Goal: Information Seeking & Learning: Learn about a topic

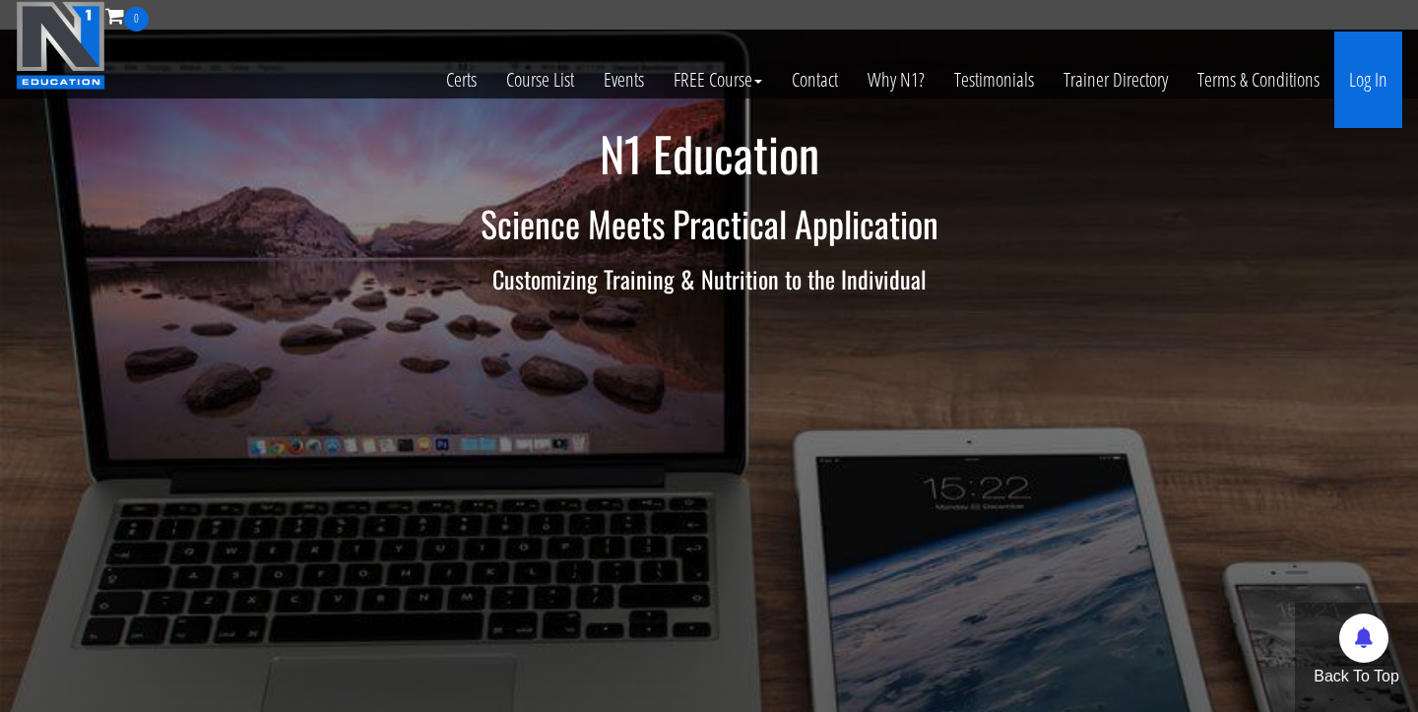
click at [1369, 82] on link "Log In" at bounding box center [1369, 80] width 68 height 97
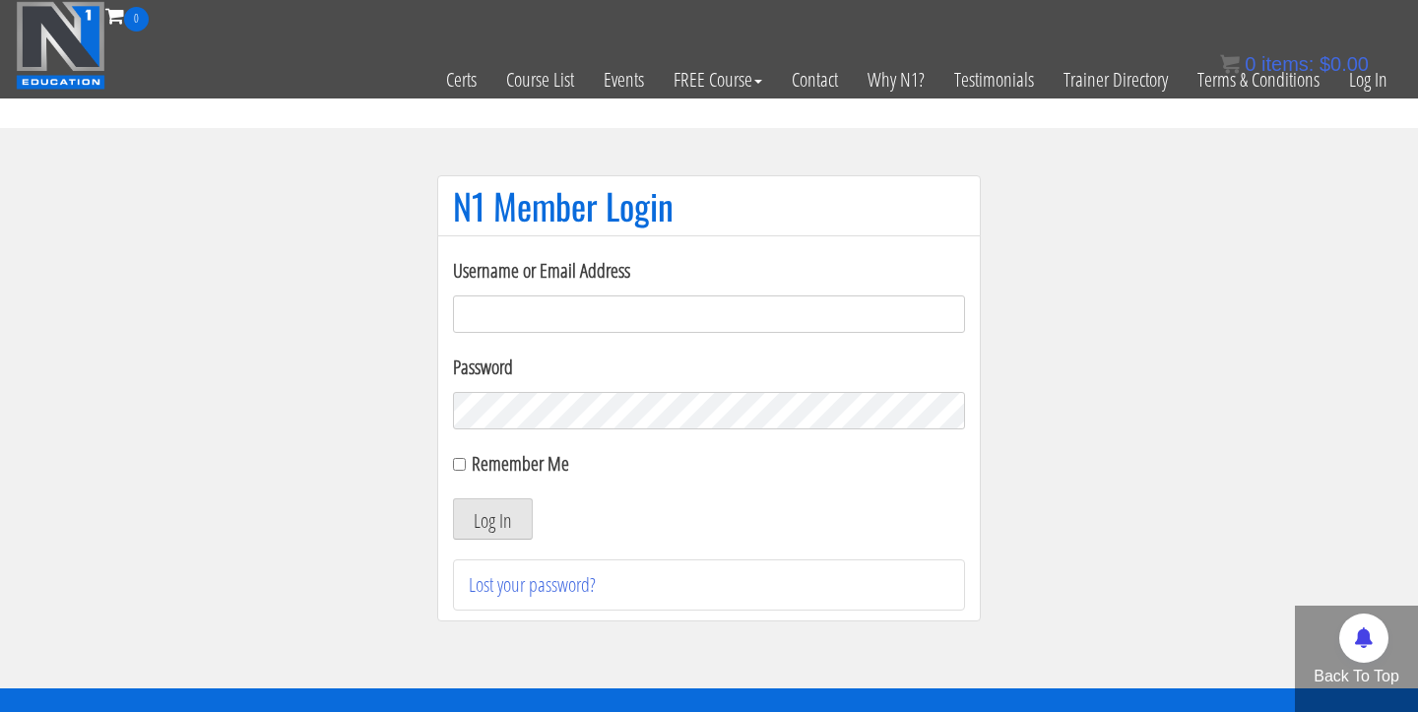
type input "Cynthia.jimenez49@yahoo.com"
click at [493, 519] on button "Log In" at bounding box center [493, 518] width 80 height 41
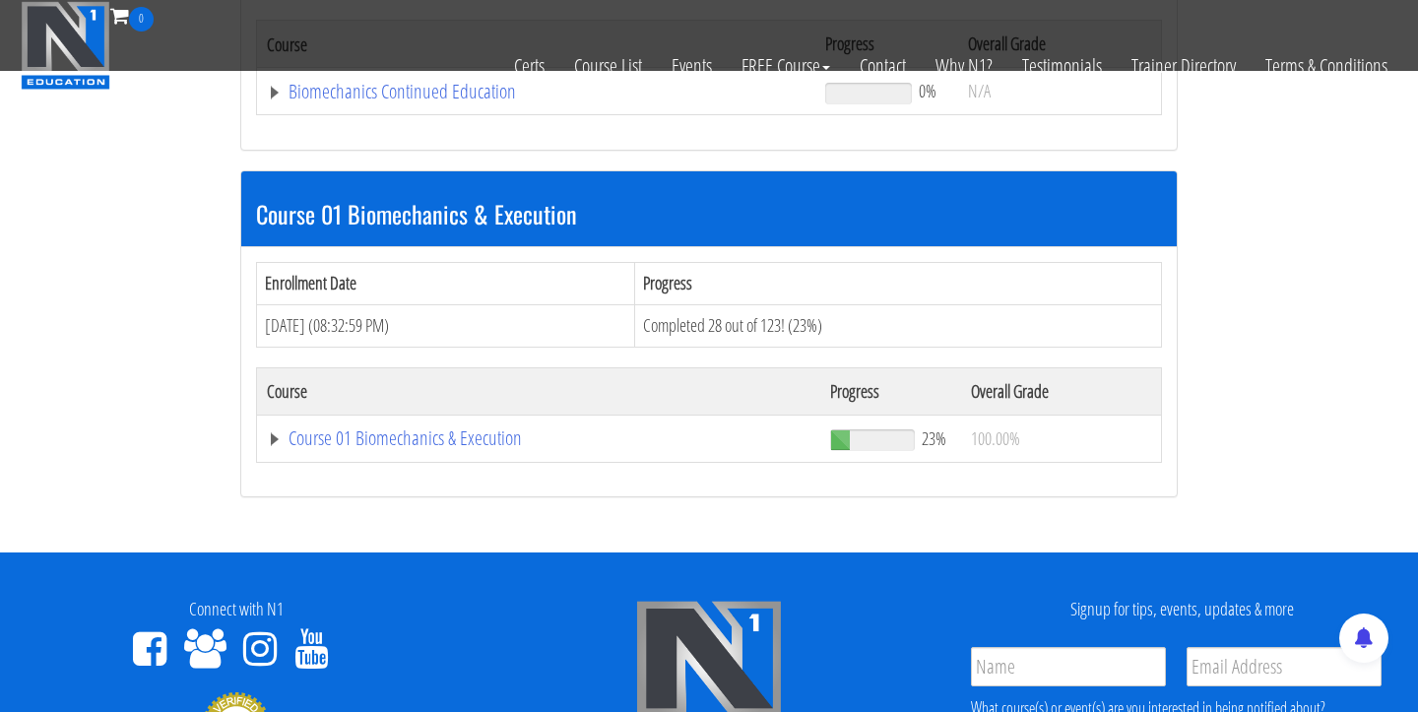
scroll to position [469, 0]
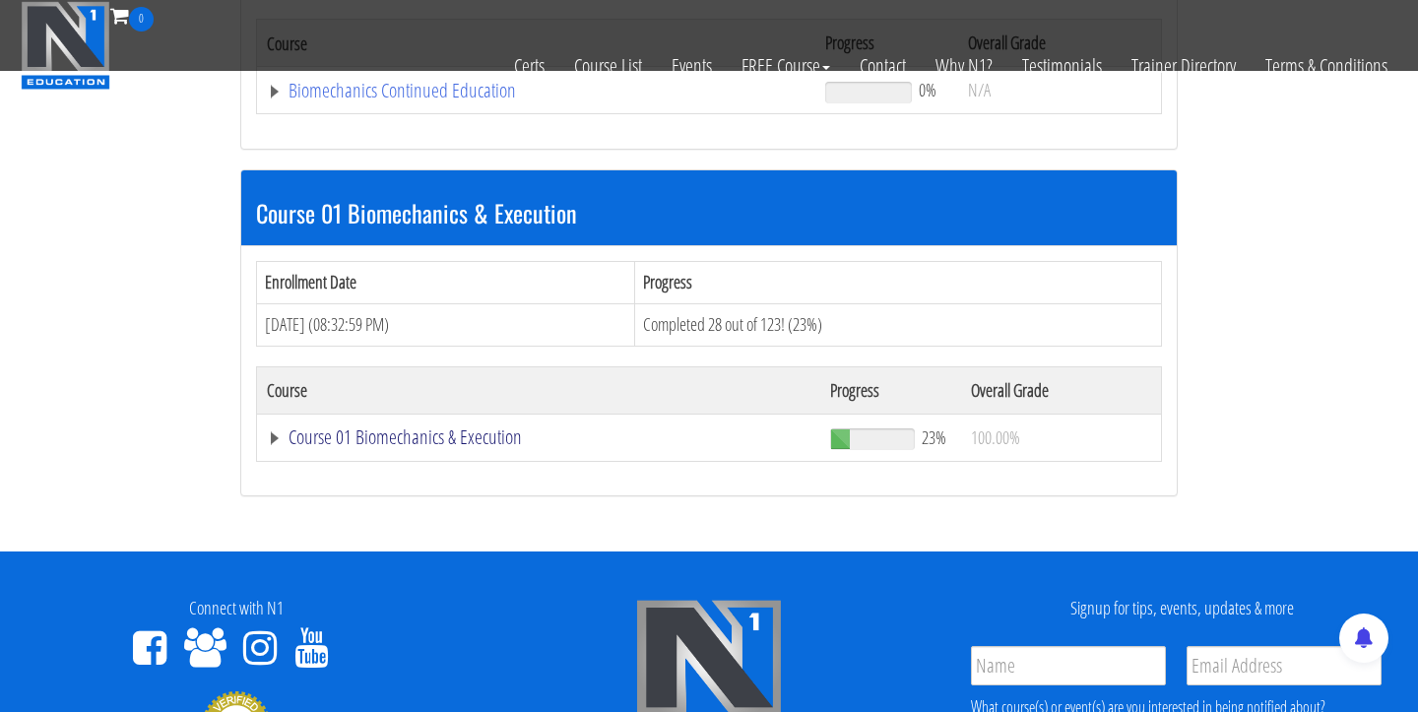
click at [494, 433] on link "Course 01 Biomechanics & Execution" at bounding box center [539, 438] width 544 height 20
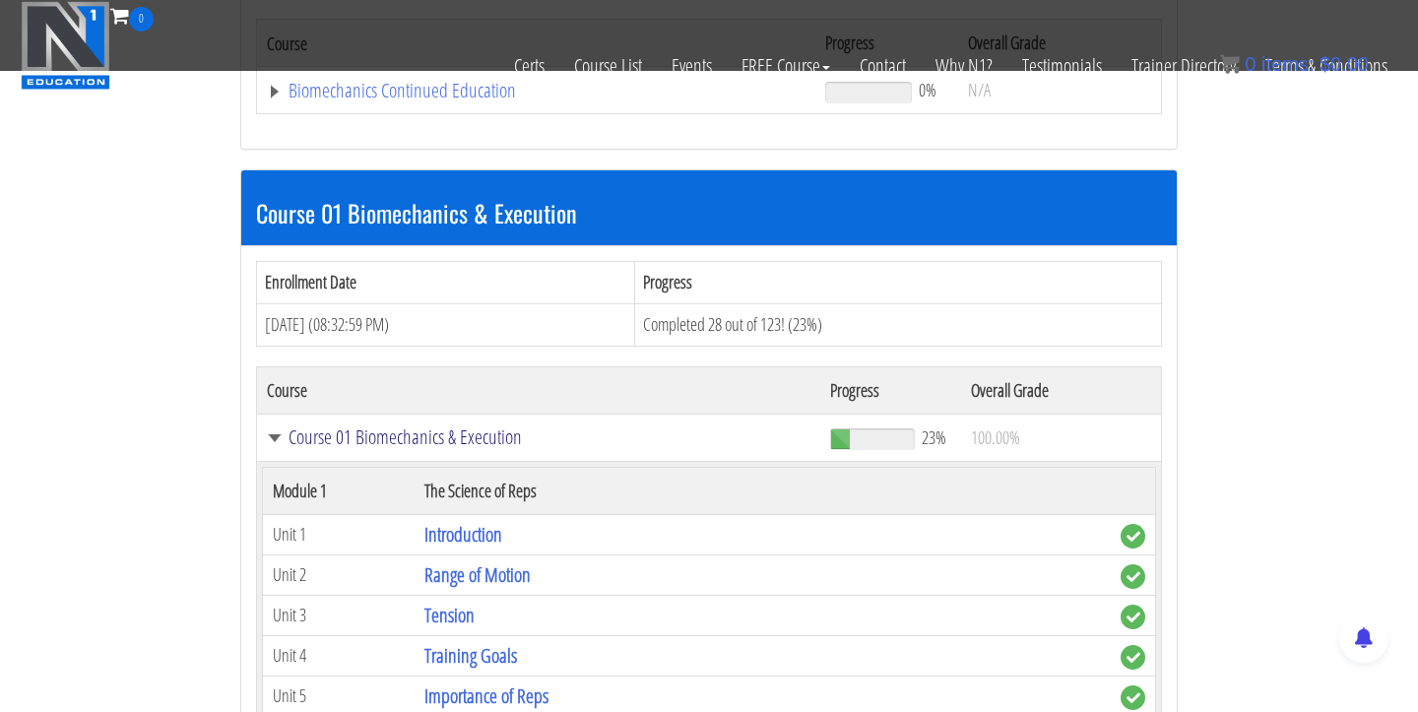
click at [494, 434] on link "Course 01 Biomechanics & Execution" at bounding box center [539, 438] width 544 height 20
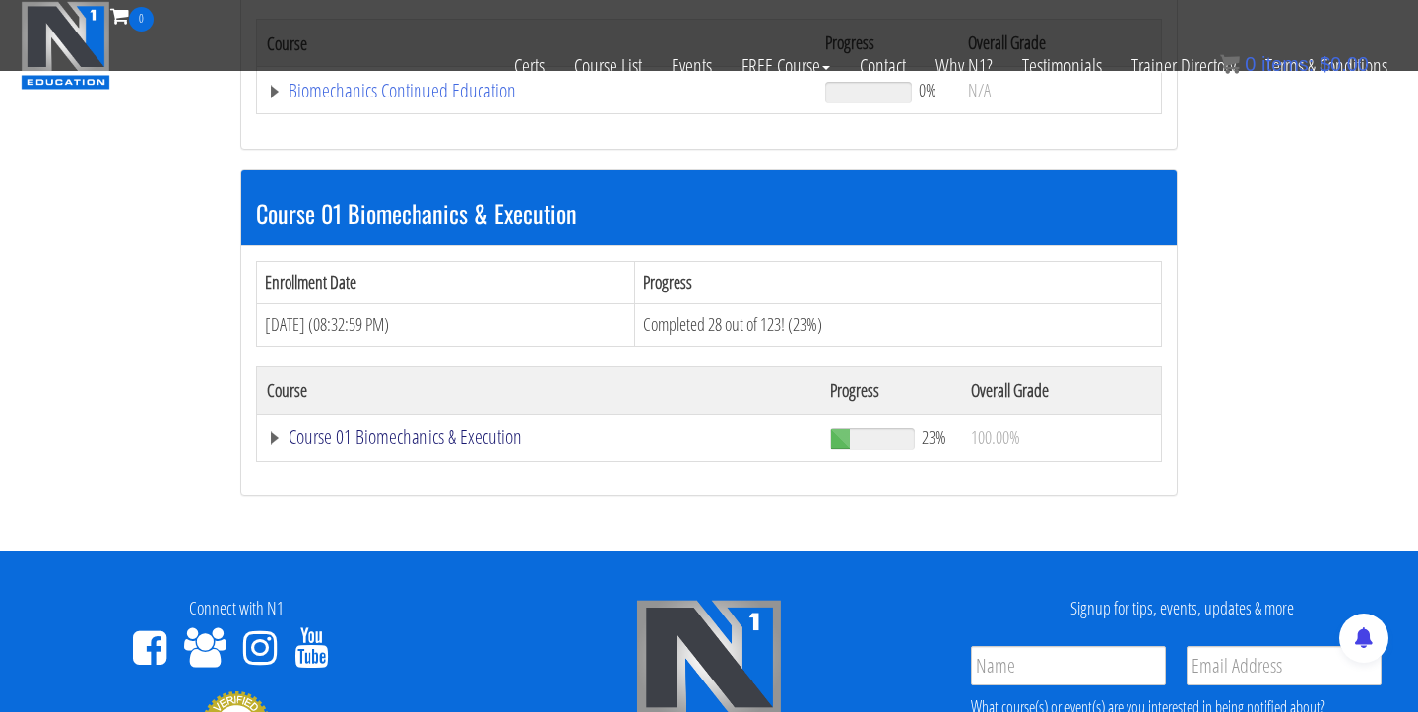
click at [467, 428] on link "Course 01 Biomechanics & Execution" at bounding box center [539, 438] width 544 height 20
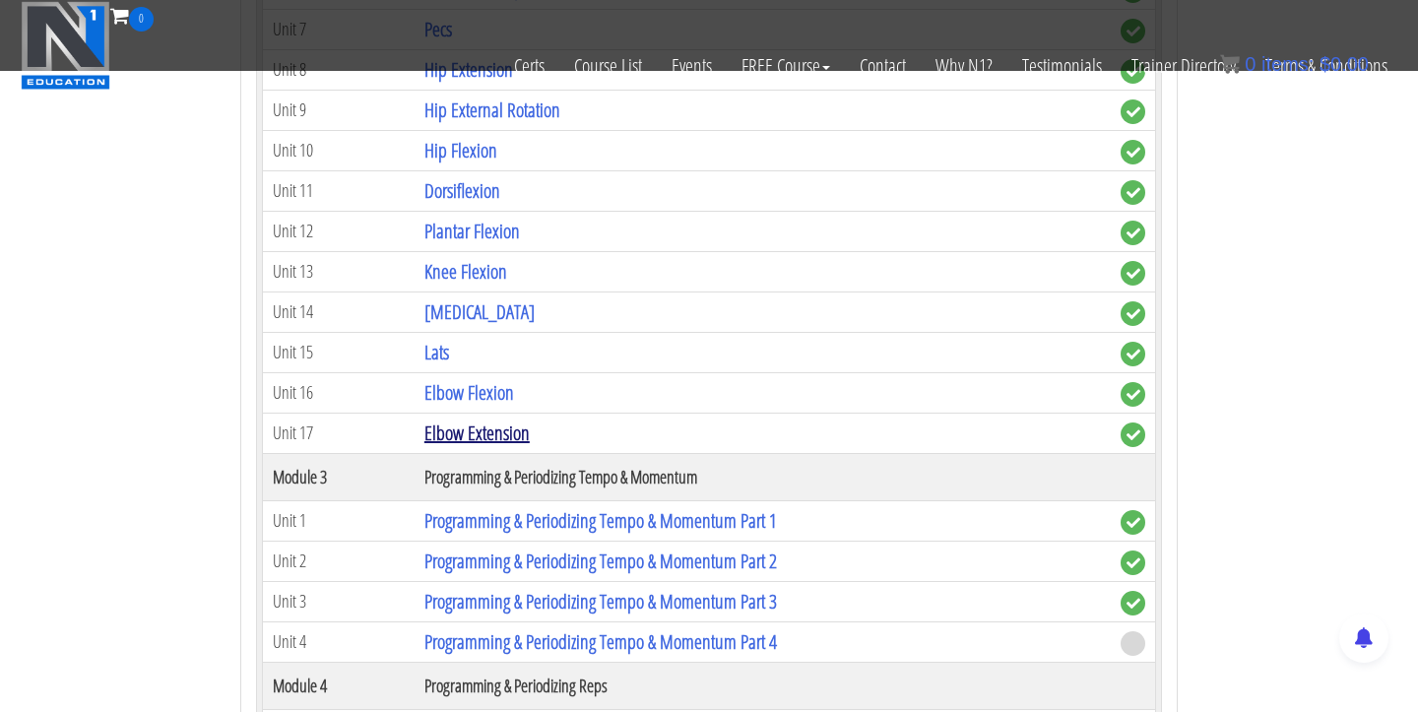
scroll to position [1715, 0]
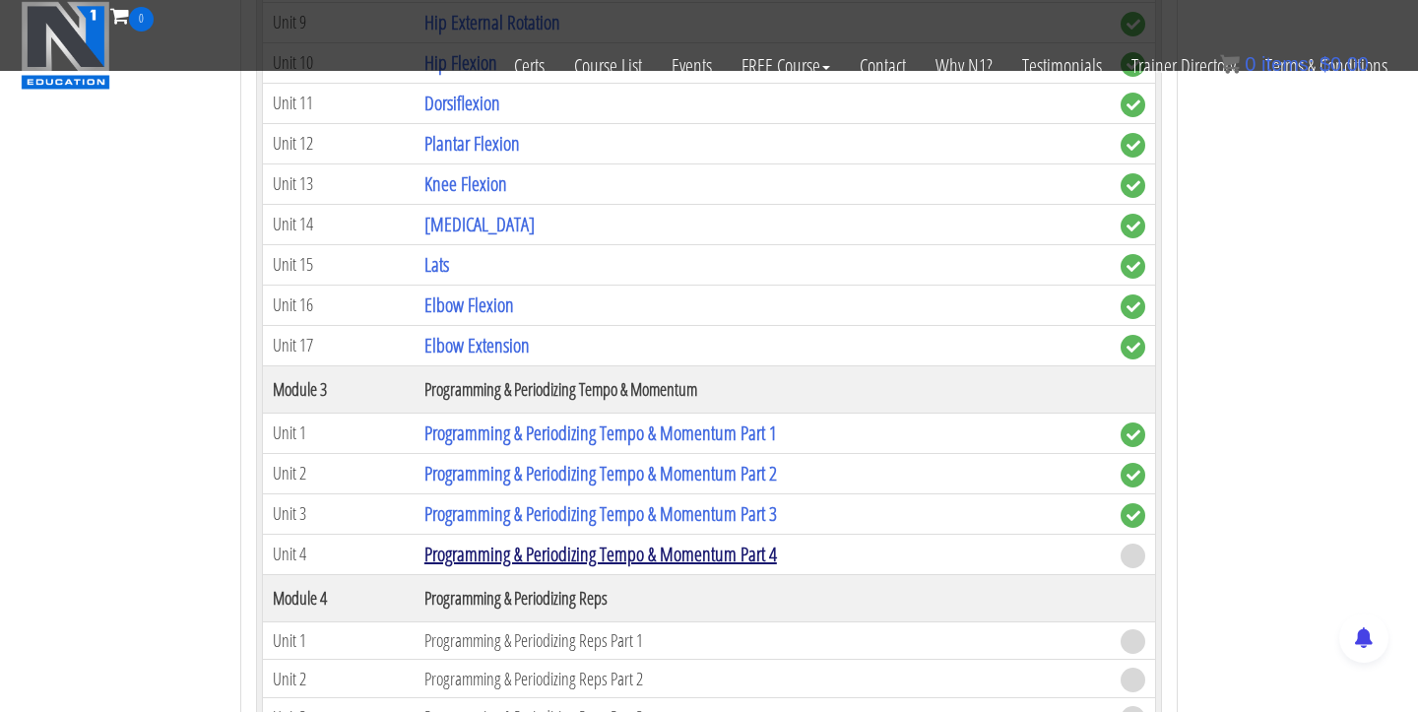
click at [575, 542] on link "Programming & Periodizing Tempo & Momentum Part 4" at bounding box center [601, 554] width 353 height 27
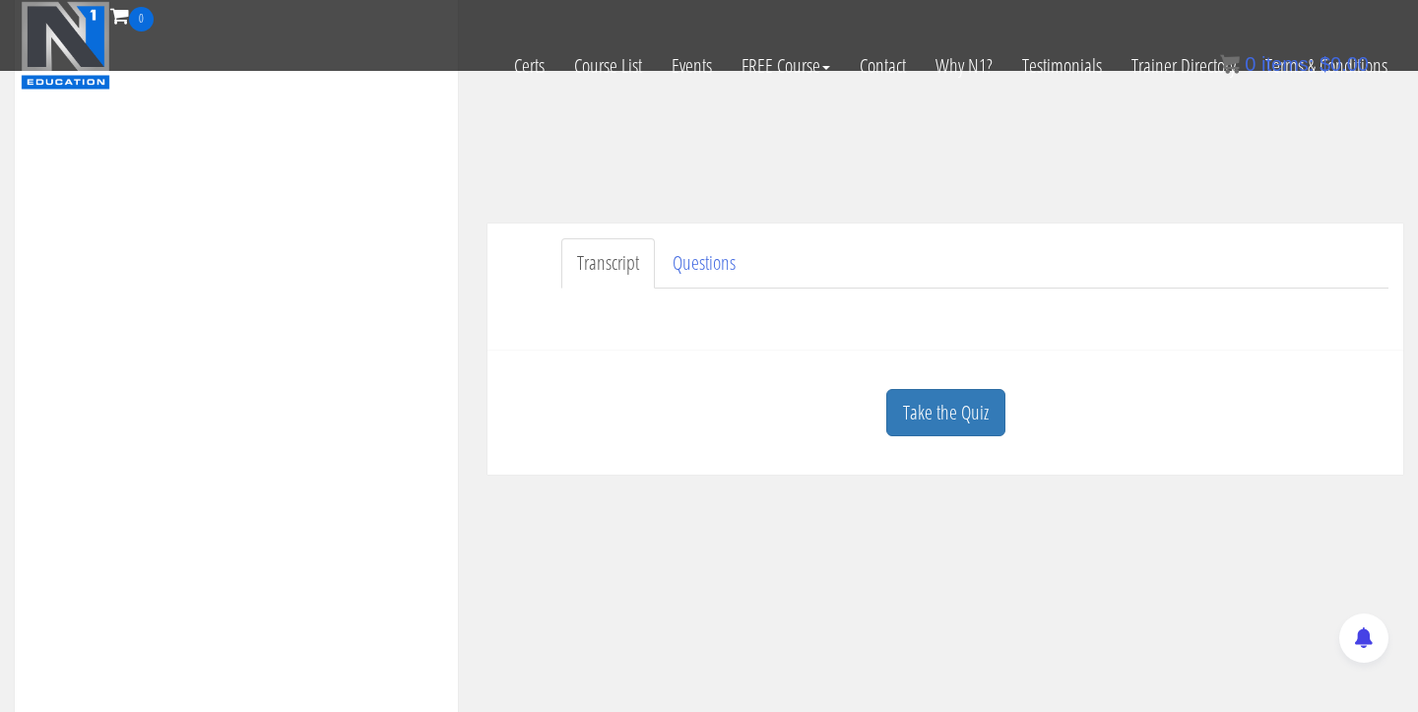
scroll to position [630, 0]
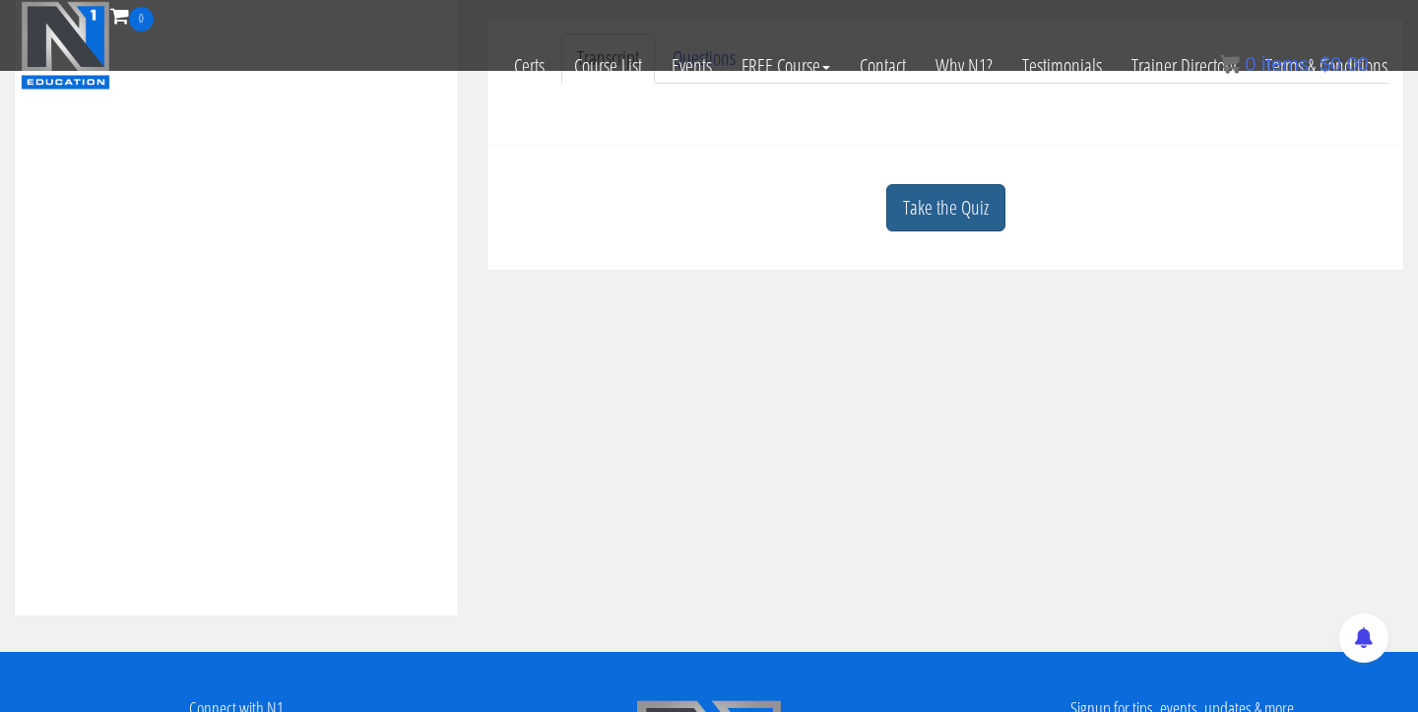
click at [940, 209] on link "Take the Quiz" at bounding box center [946, 208] width 119 height 48
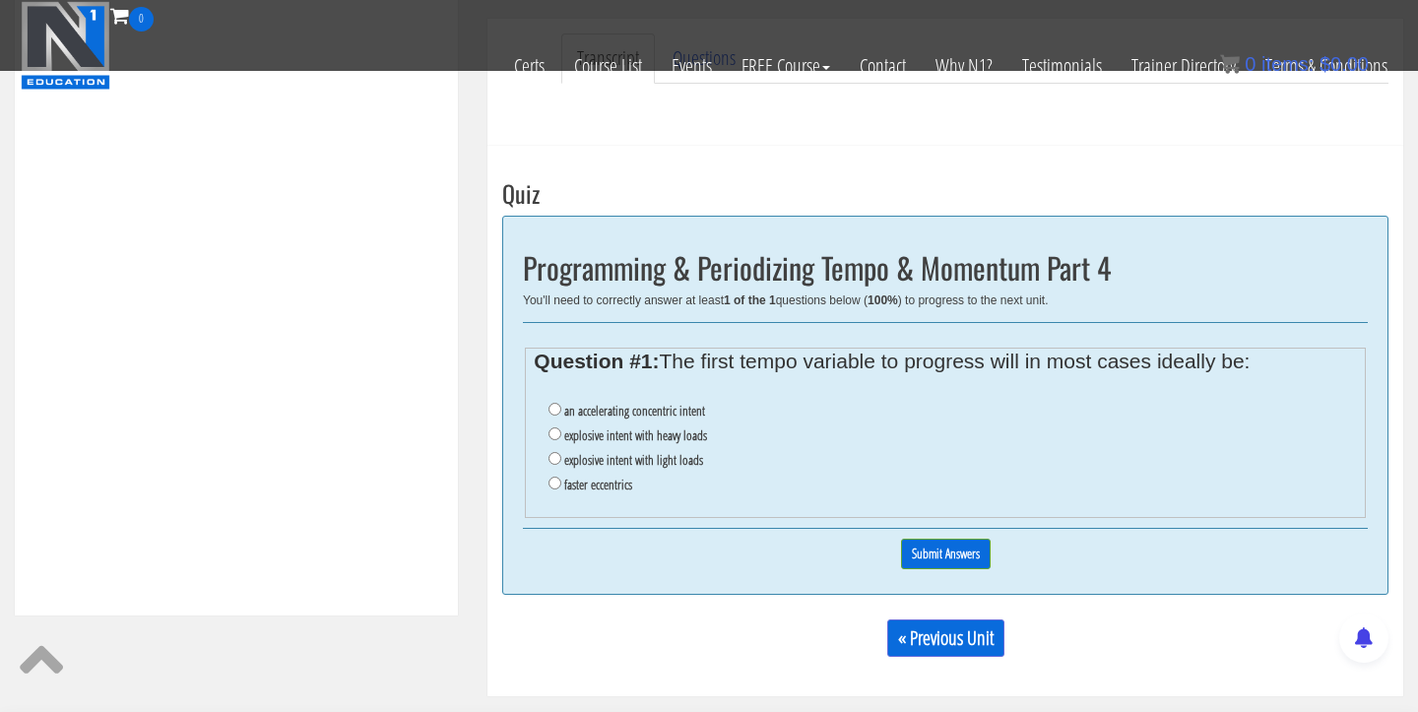
click at [556, 405] on input "an accelerating concentric intent" at bounding box center [555, 409] width 13 height 13
radio input "true"
click at [916, 544] on input "Submit Answers" at bounding box center [946, 554] width 90 height 31
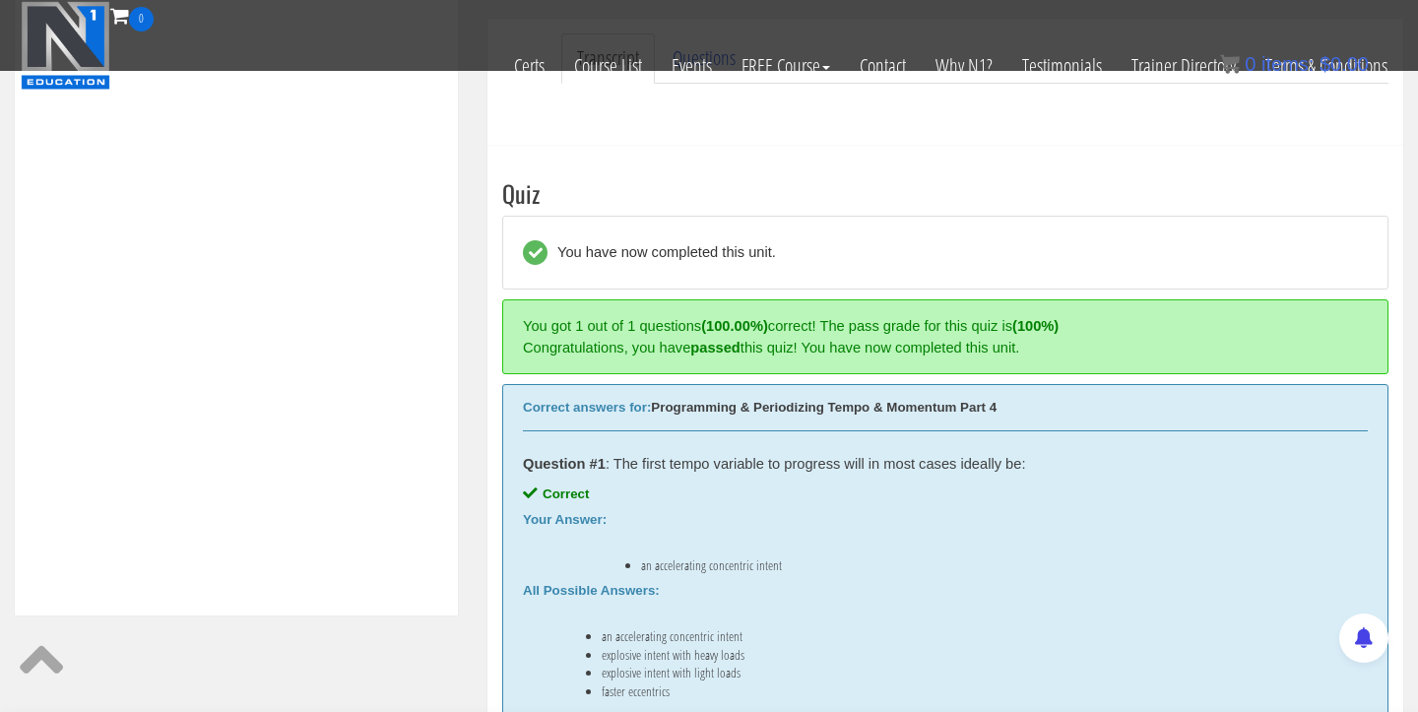
scroll to position [747, 0]
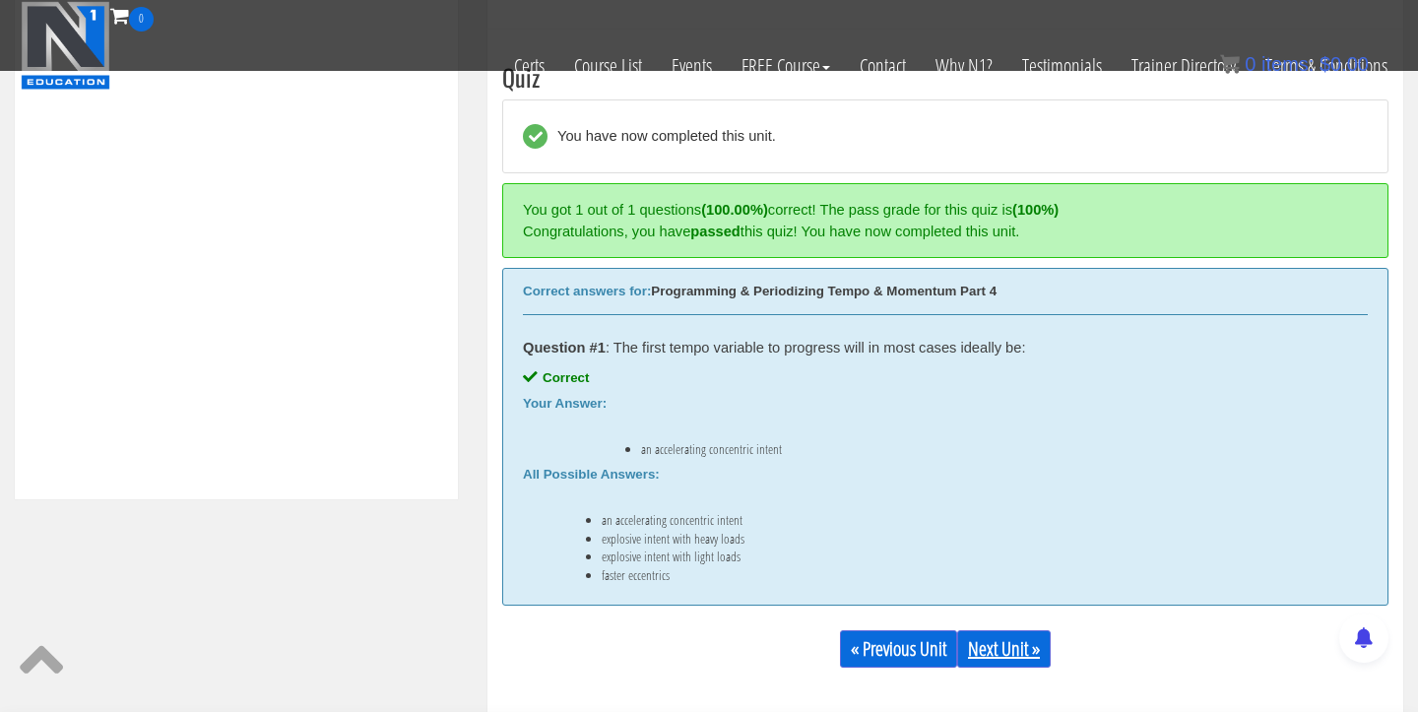
click at [1013, 648] on link "Next Unit »" at bounding box center [1004, 648] width 94 height 37
